Goal: Find specific page/section: Find specific page/section

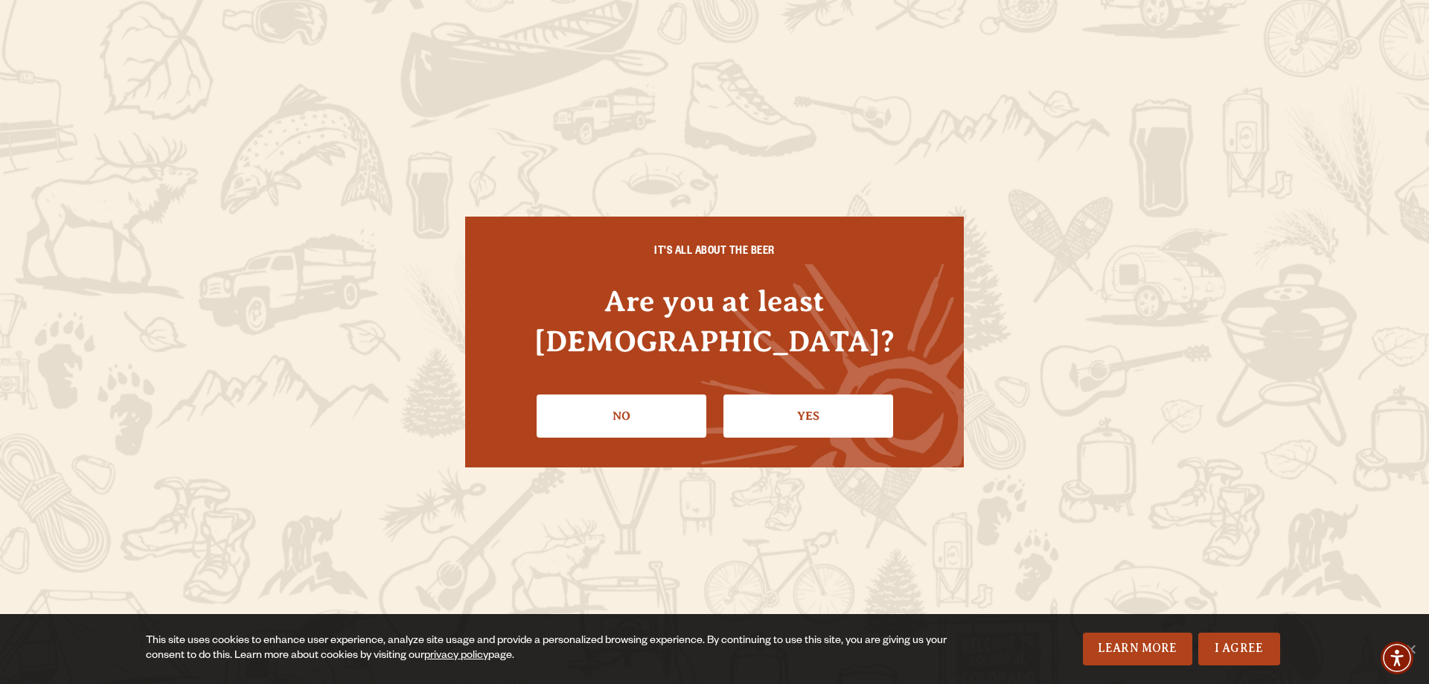
click at [784, 395] on link "Yes" at bounding box center [808, 415] width 170 height 43
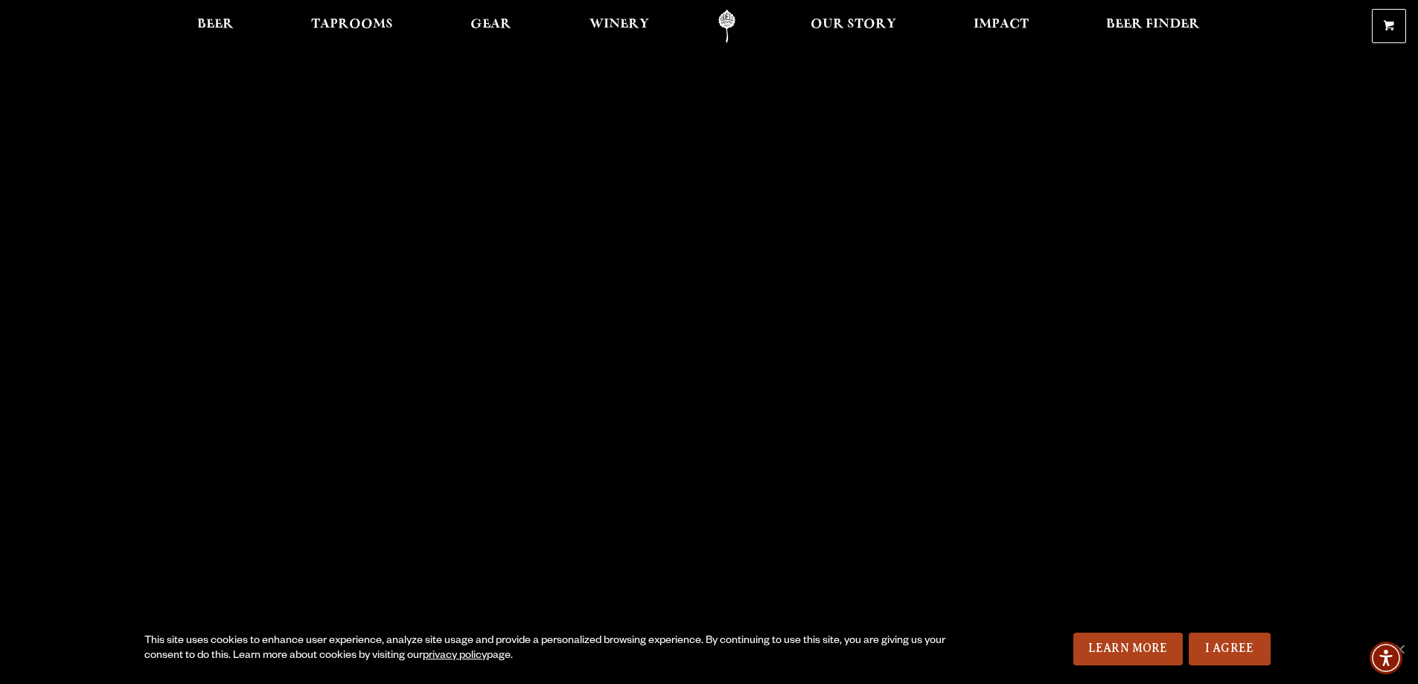
scroll to position [348, 0]
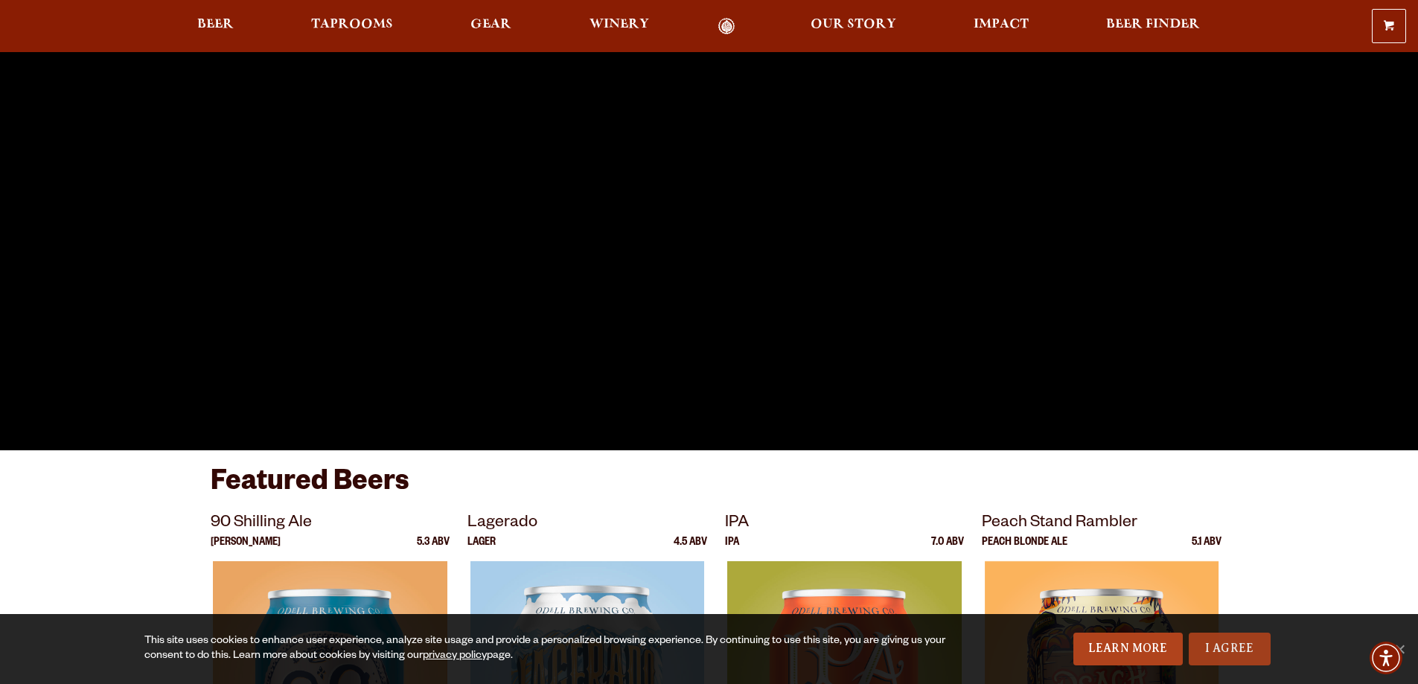
click at [1240, 645] on link "I Agree" at bounding box center [1230, 649] width 82 height 33
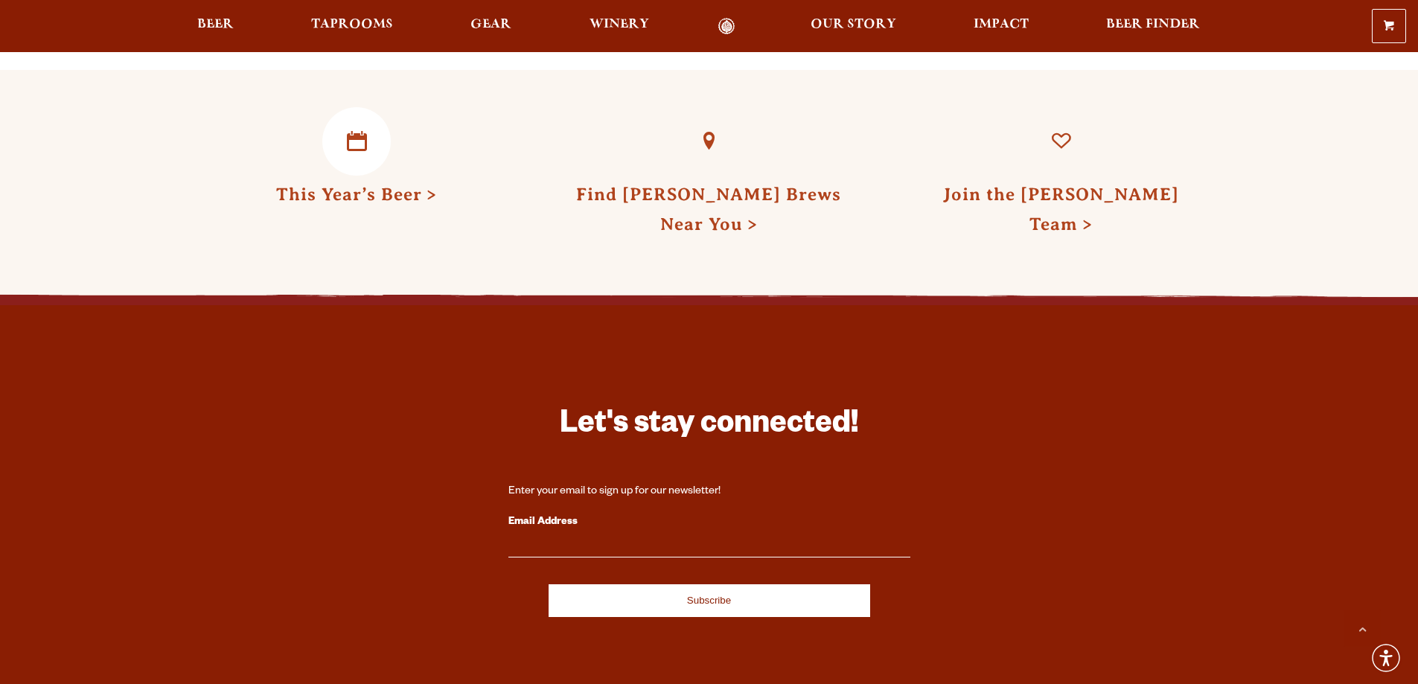
scroll to position [4364, 0]
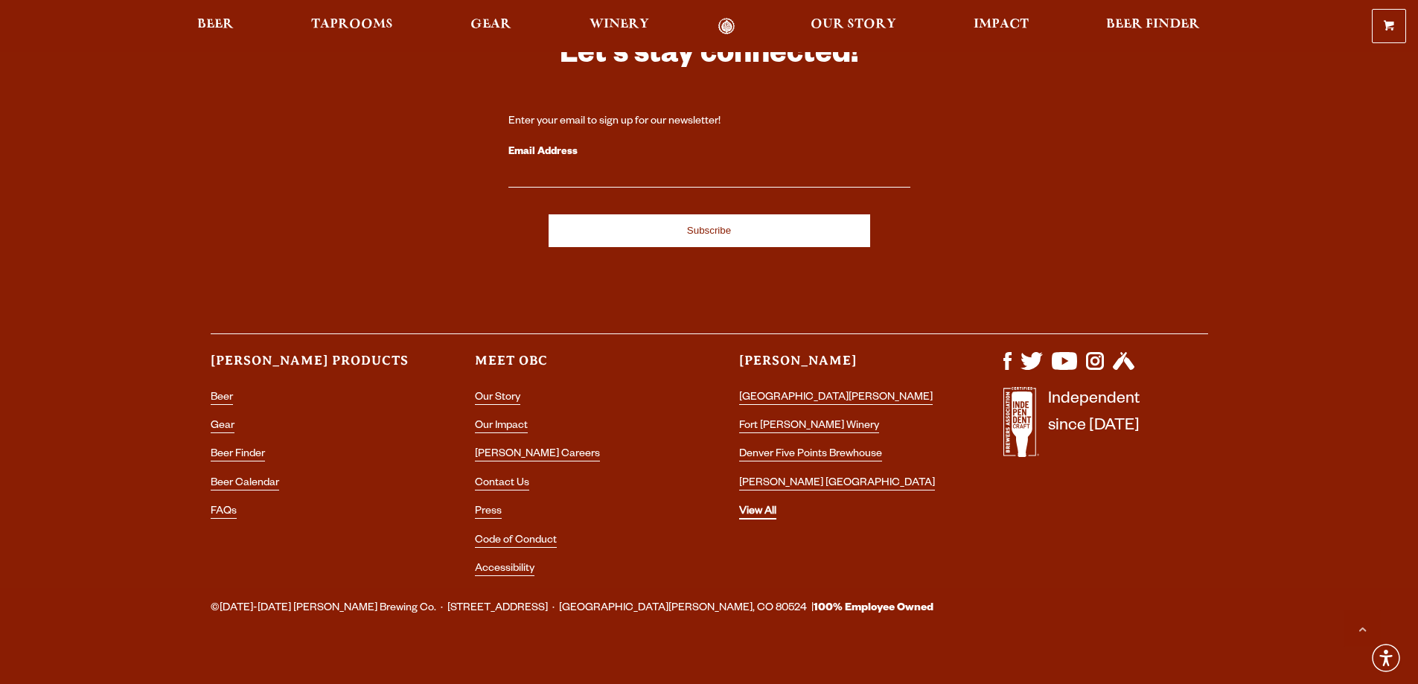
click at [769, 506] on link "View All" at bounding box center [757, 512] width 37 height 13
